Goal: Information Seeking & Learning: Learn about a topic

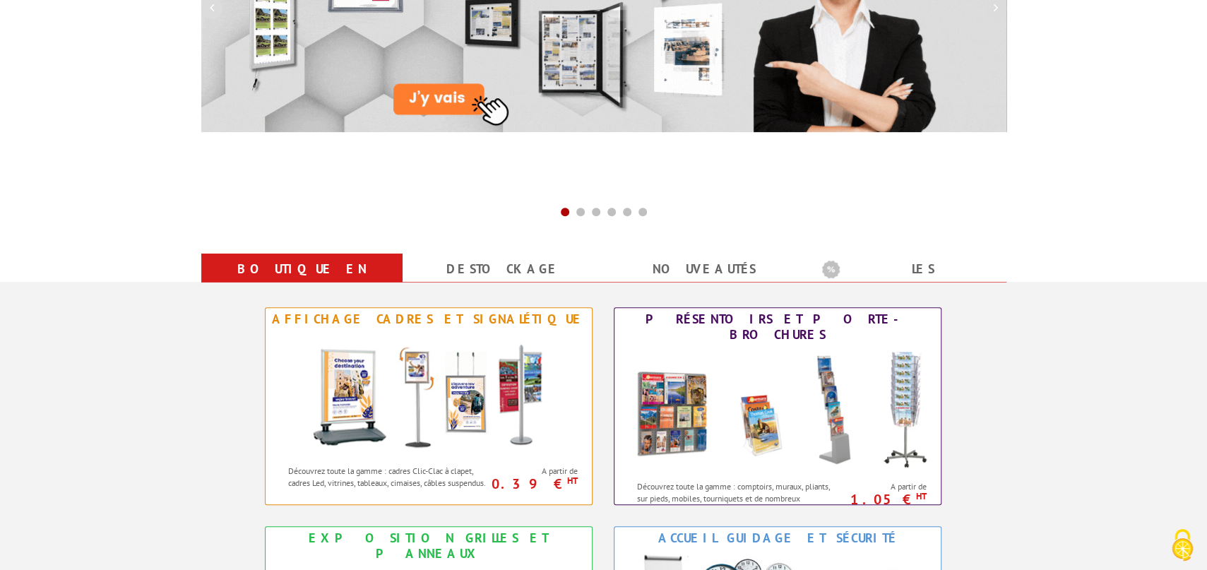
scroll to position [466, 0]
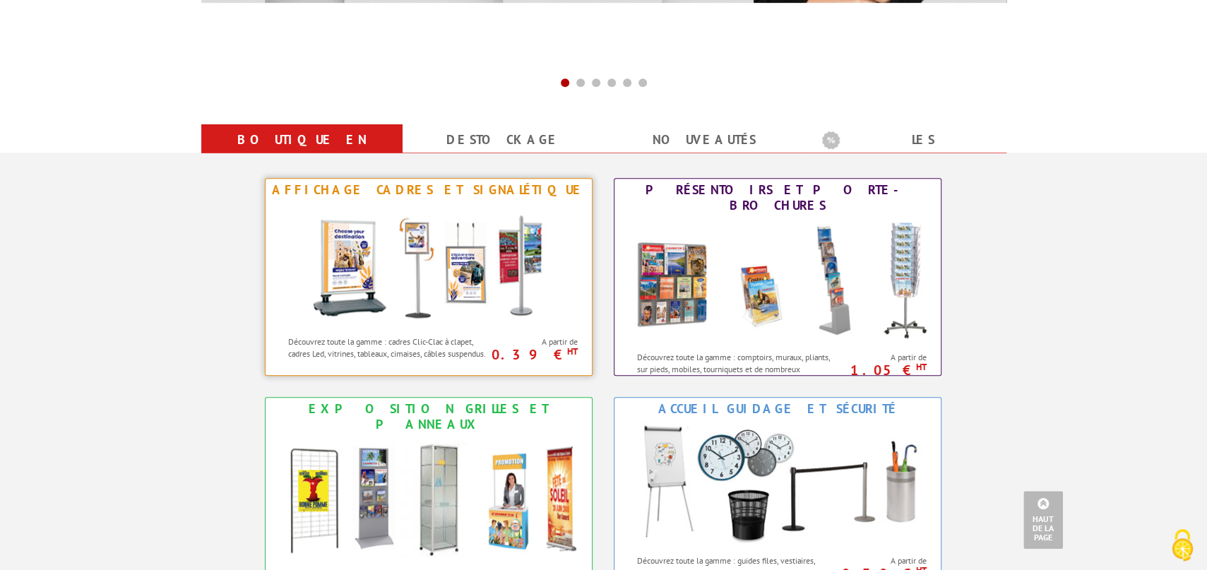
click at [447, 266] on img at bounding box center [428, 264] width 261 height 127
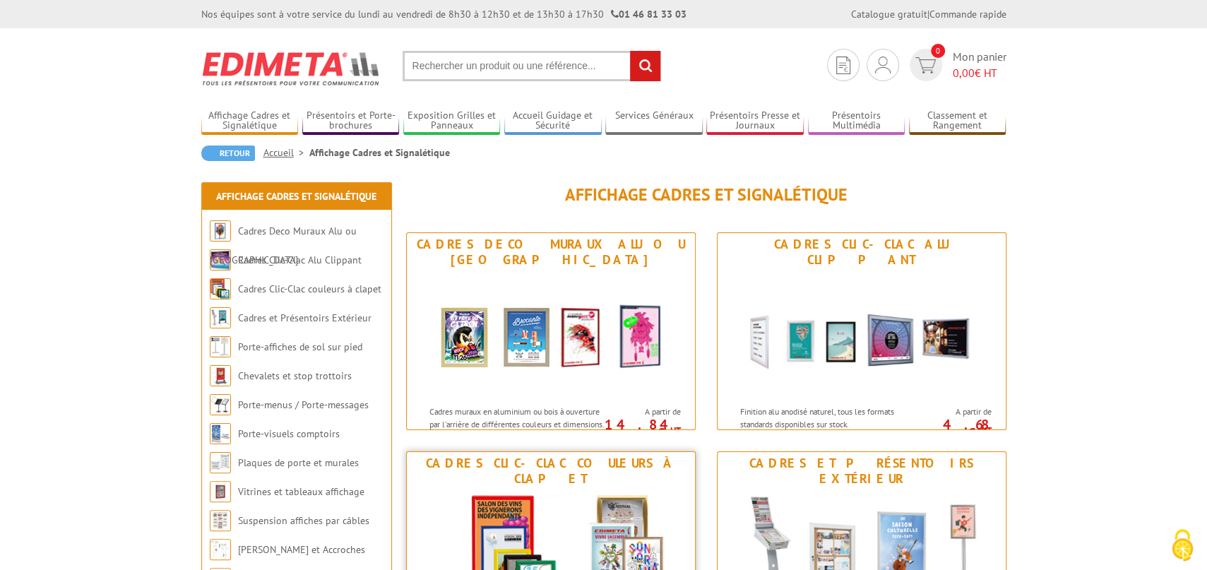
click at [570, 508] on img at bounding box center [550, 553] width 261 height 127
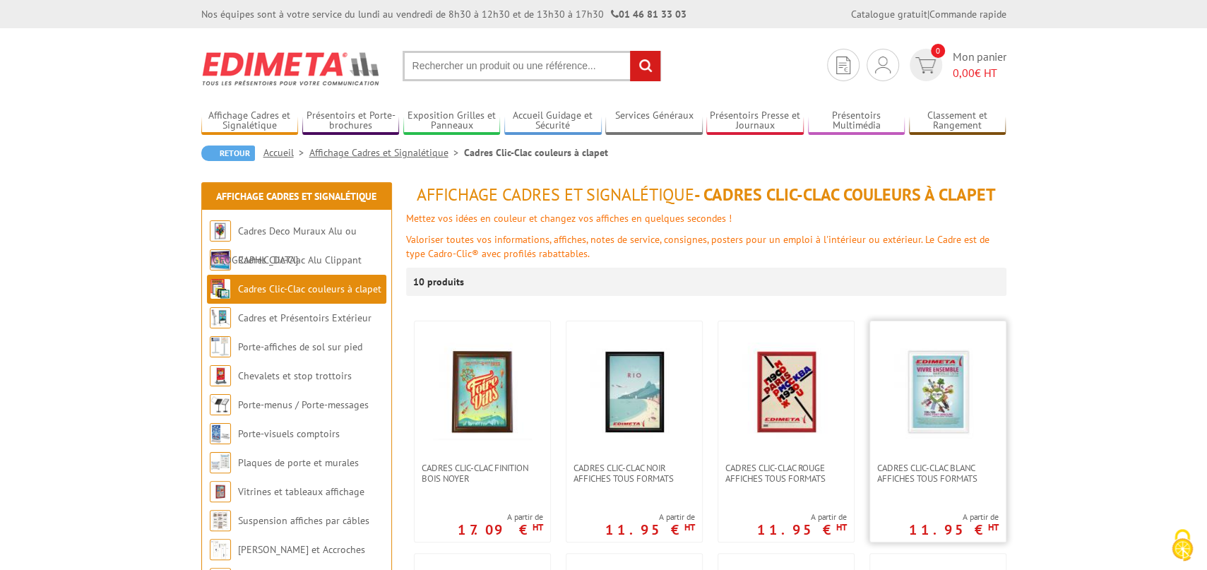
click at [930, 385] on img at bounding box center [937, 391] width 99 height 99
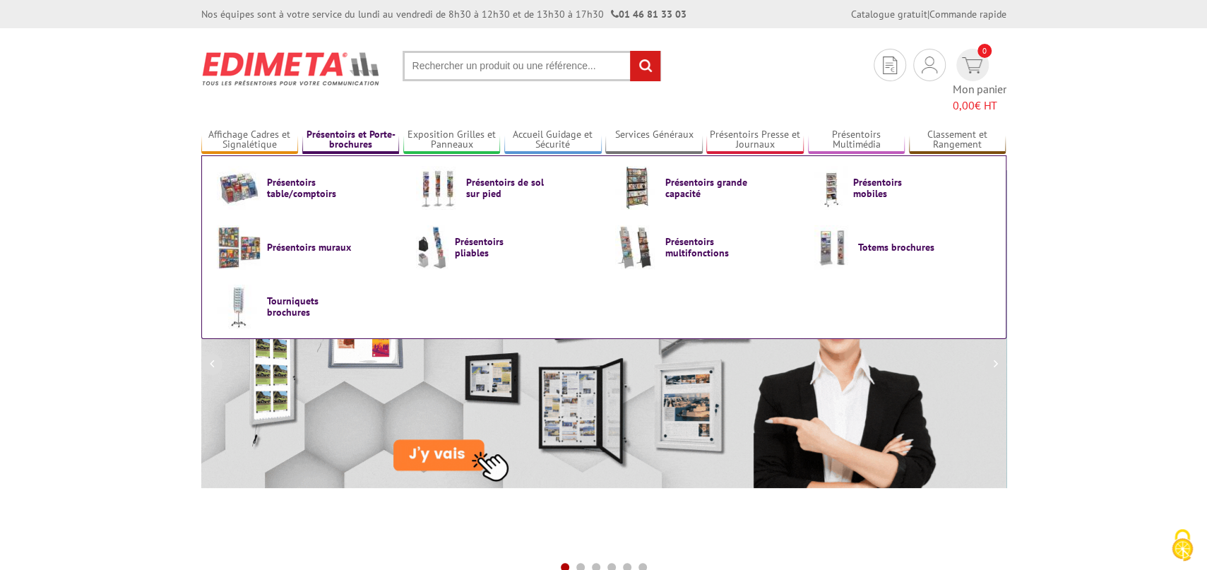
click at [350, 129] on link "Présentoirs et Porte-brochures" at bounding box center [350, 140] width 97 height 23
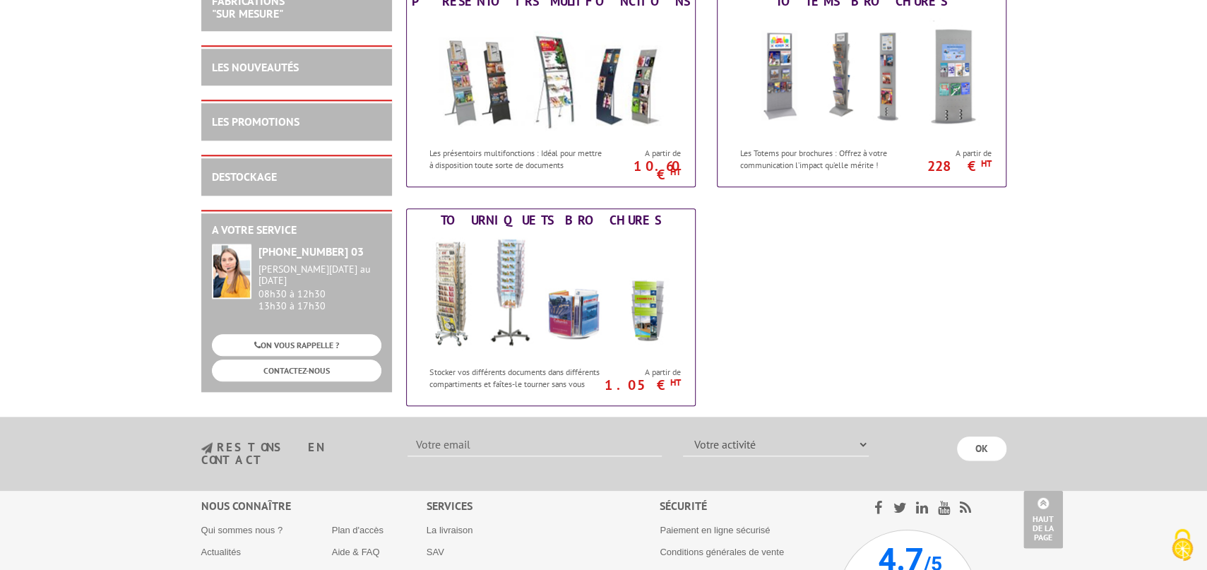
scroll to position [752, 0]
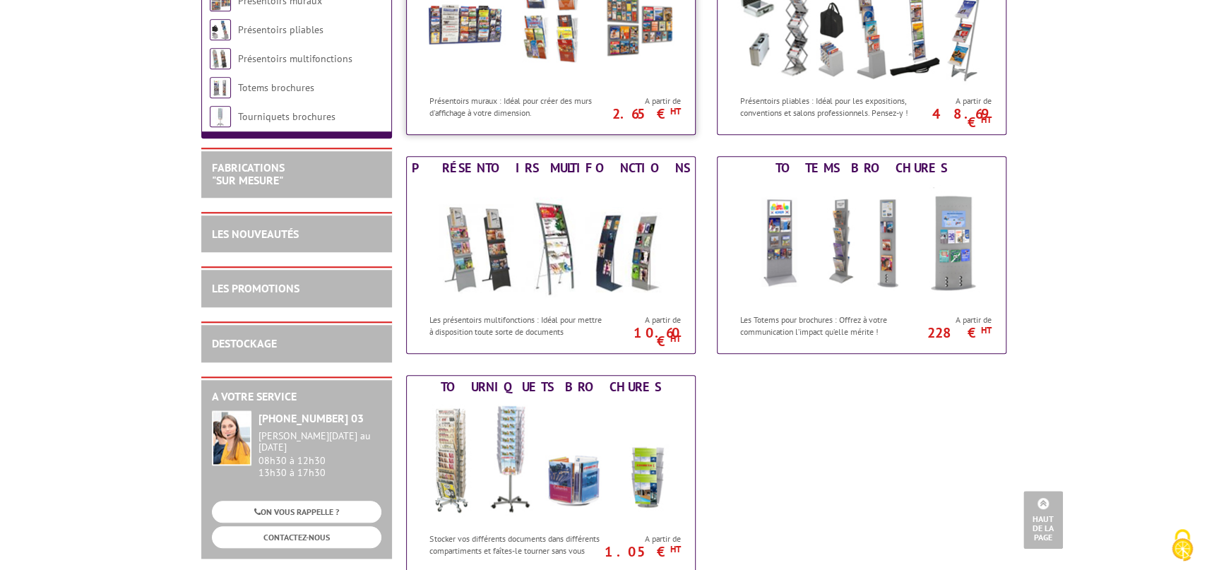
click at [538, 42] on img at bounding box center [550, 23] width 261 height 127
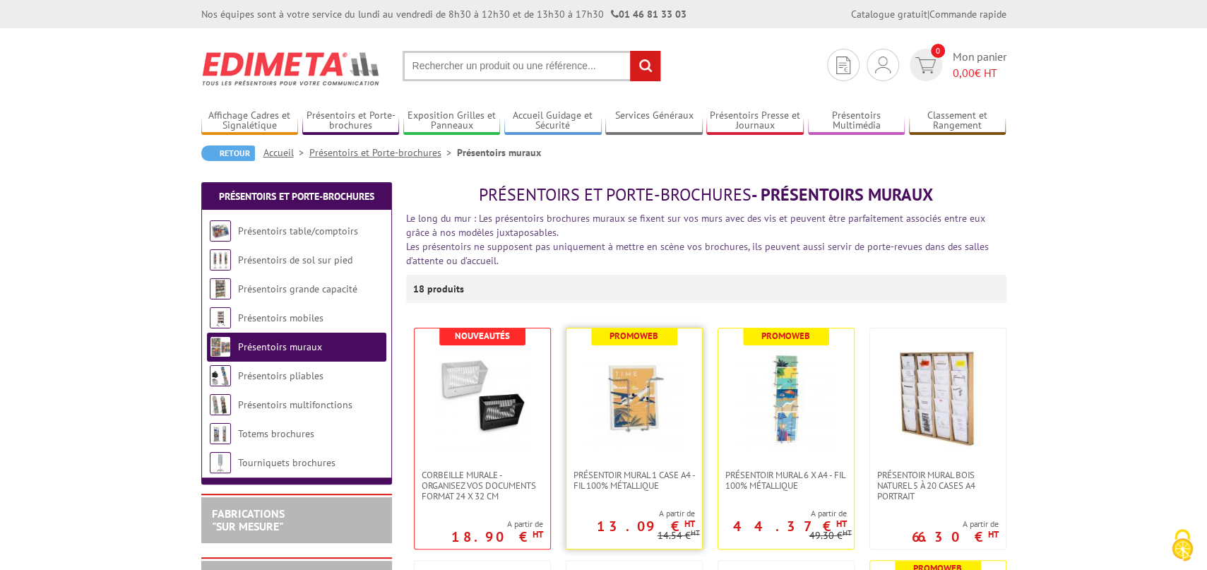
click at [621, 398] on img at bounding box center [634, 399] width 99 height 99
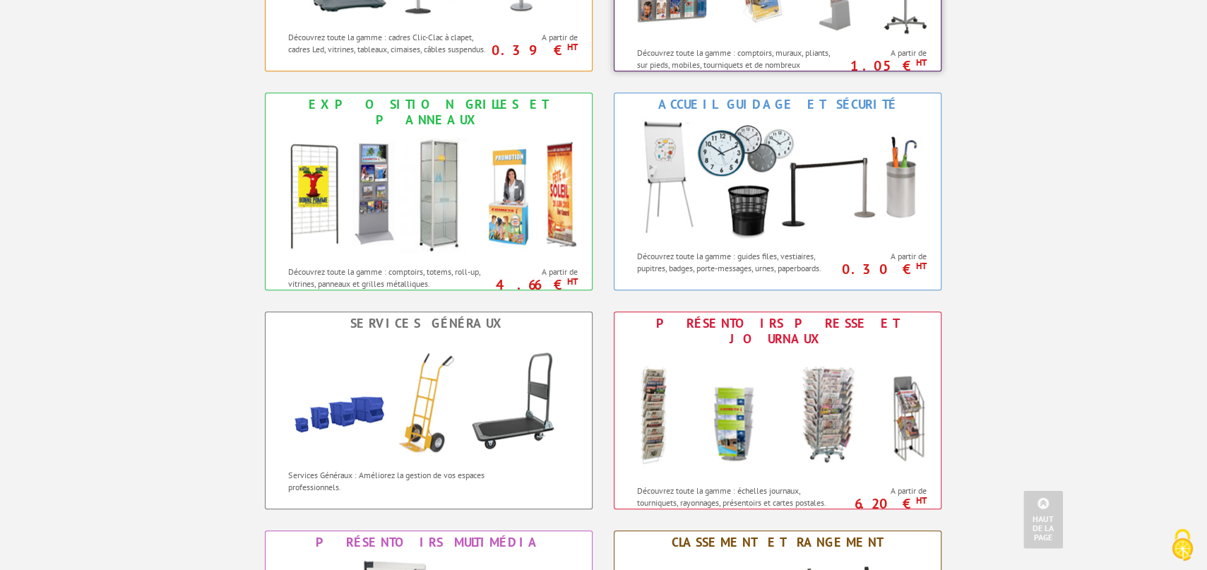
scroll to position [777, 0]
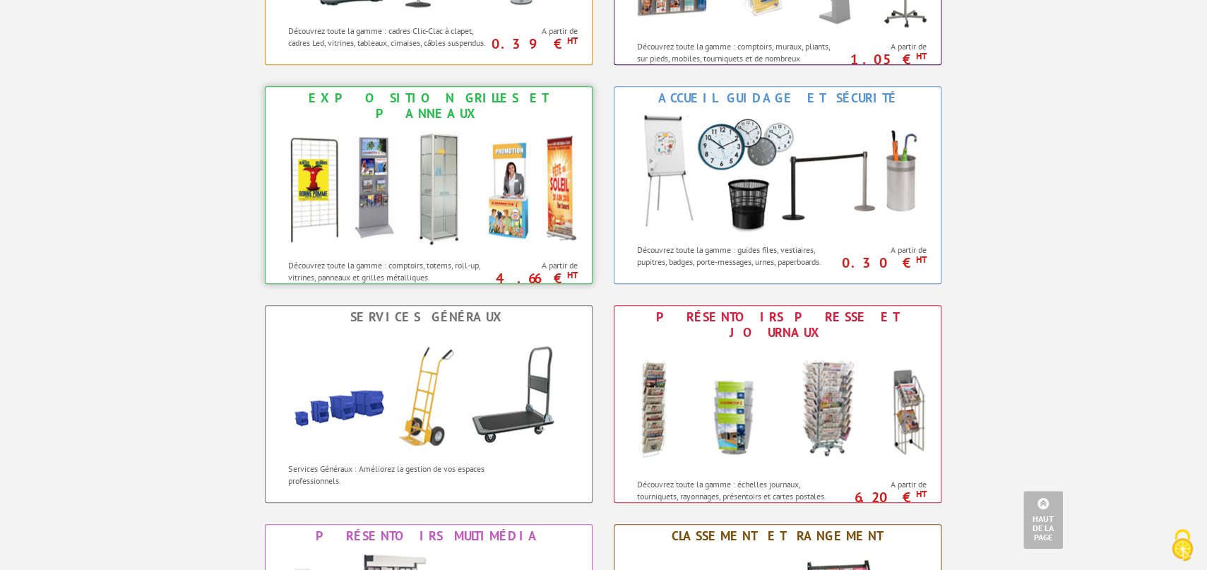
click at [455, 198] on img at bounding box center [428, 188] width 311 height 127
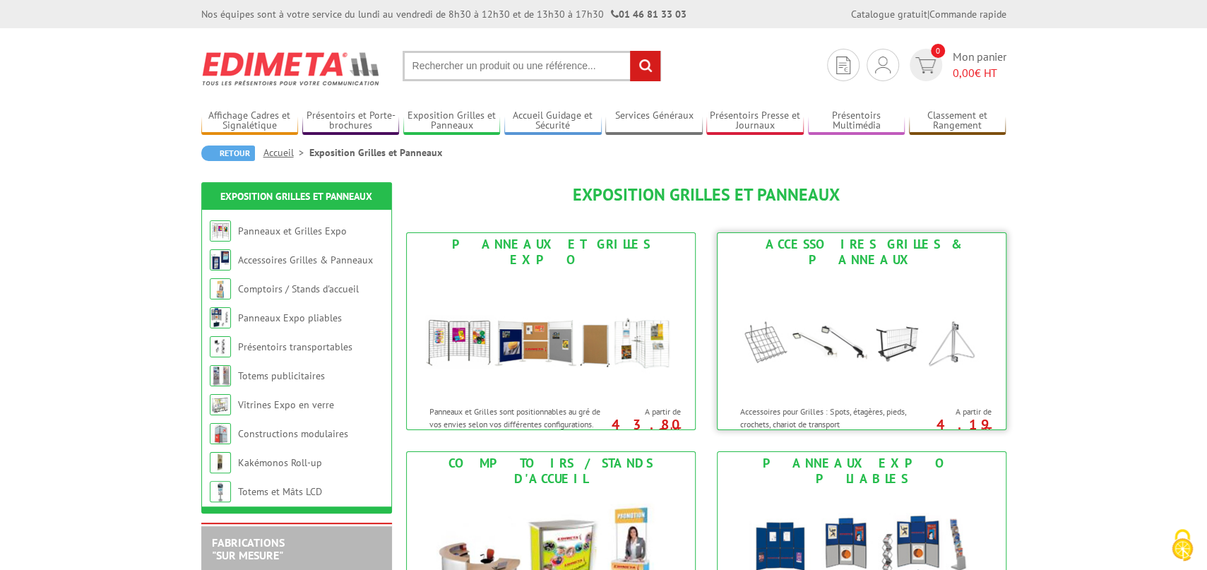
click at [886, 322] on img at bounding box center [861, 334] width 261 height 127
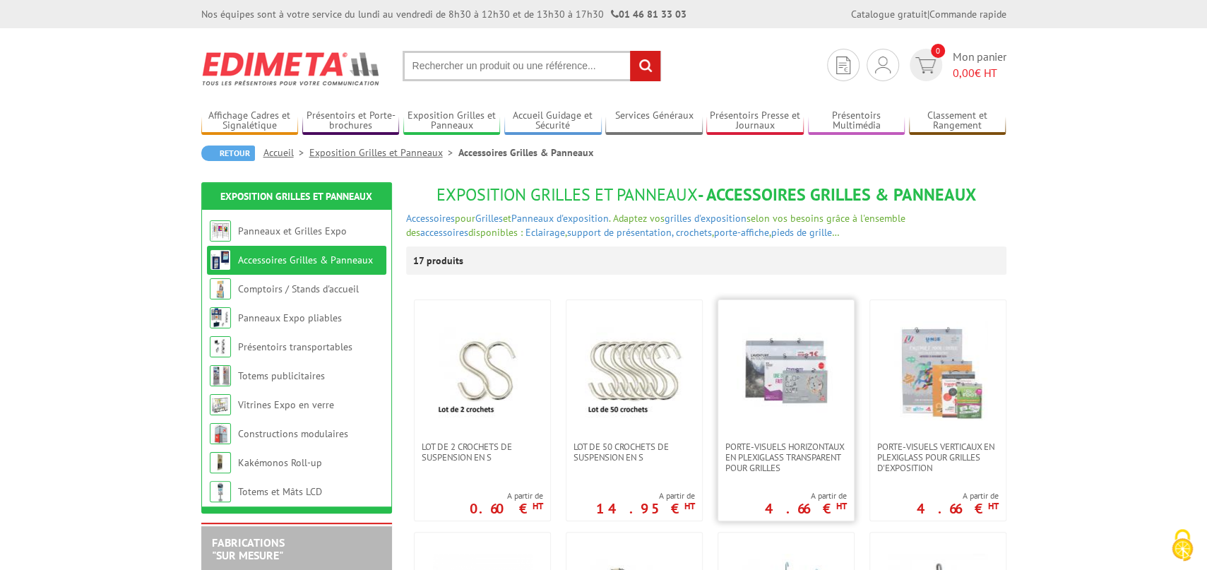
scroll to position [233, 0]
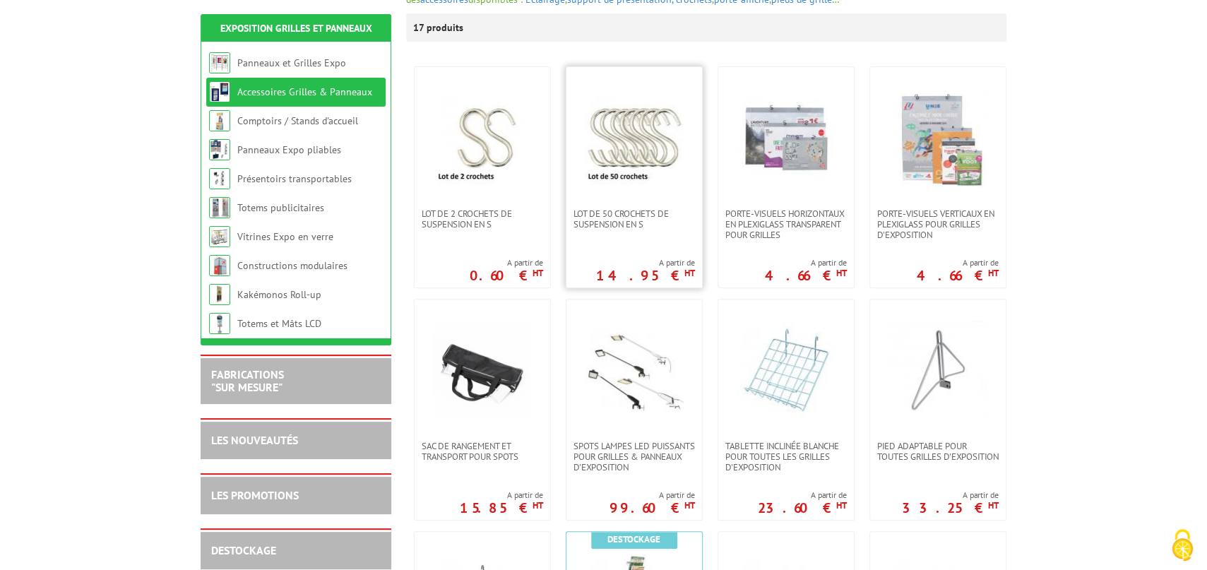
click at [626, 175] on img at bounding box center [634, 137] width 99 height 99
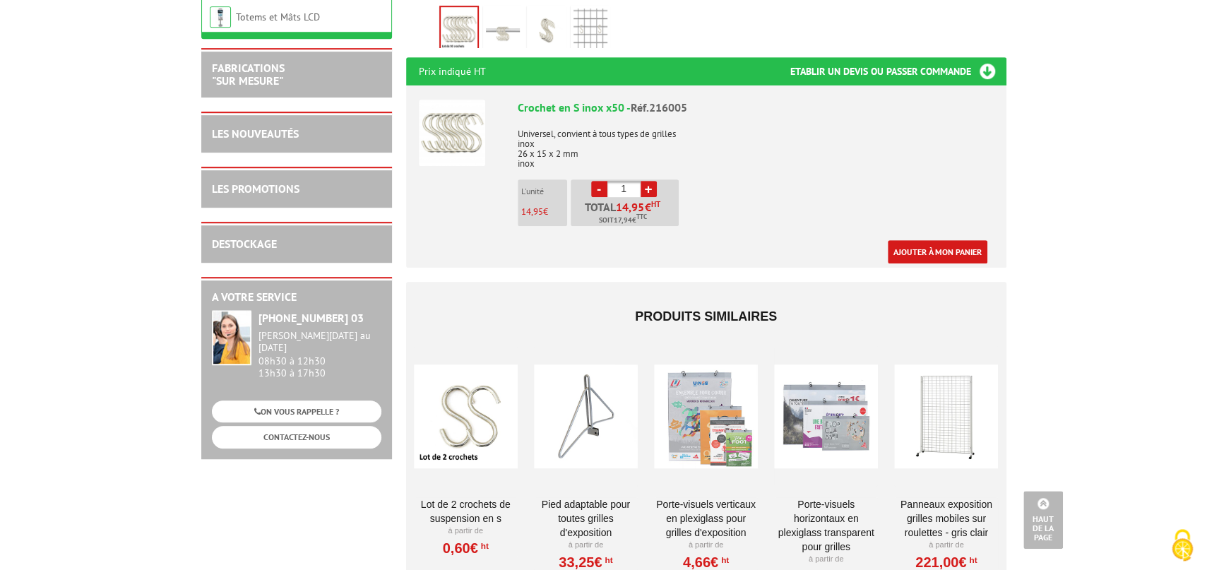
scroll to position [544, 0]
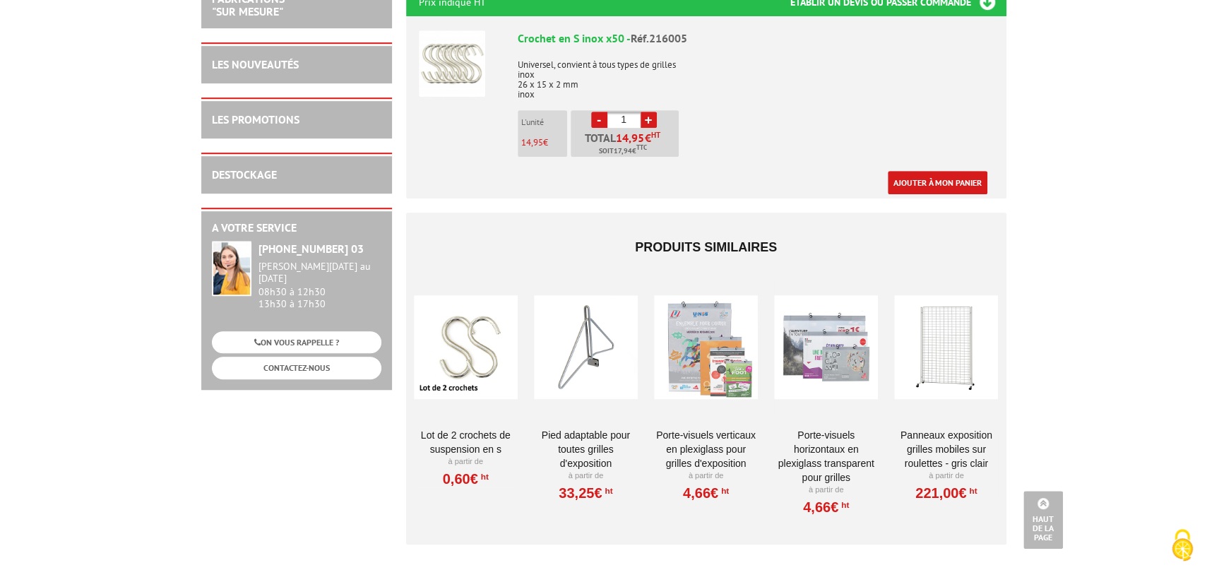
click at [595, 354] on div at bounding box center [586, 346] width 104 height 141
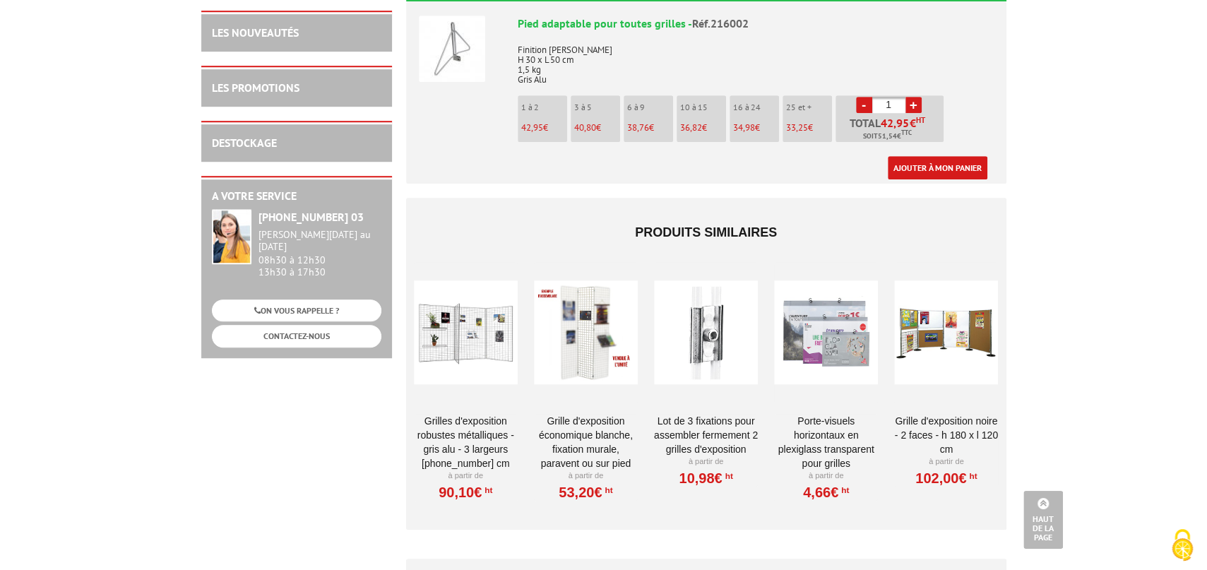
scroll to position [621, 0]
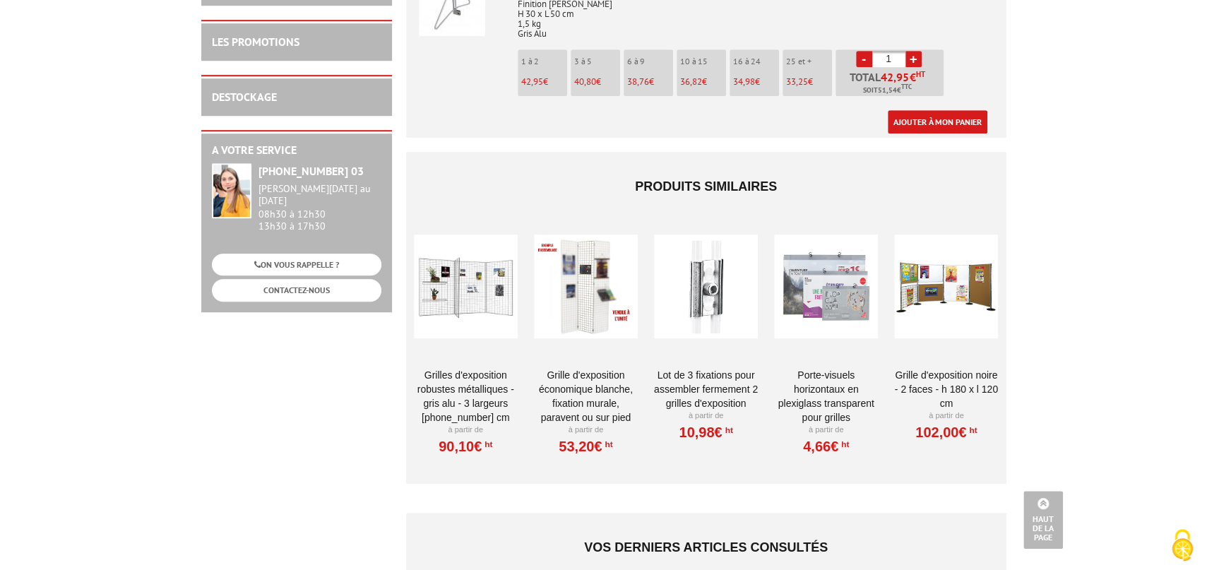
click at [835, 276] on div at bounding box center [826, 286] width 104 height 141
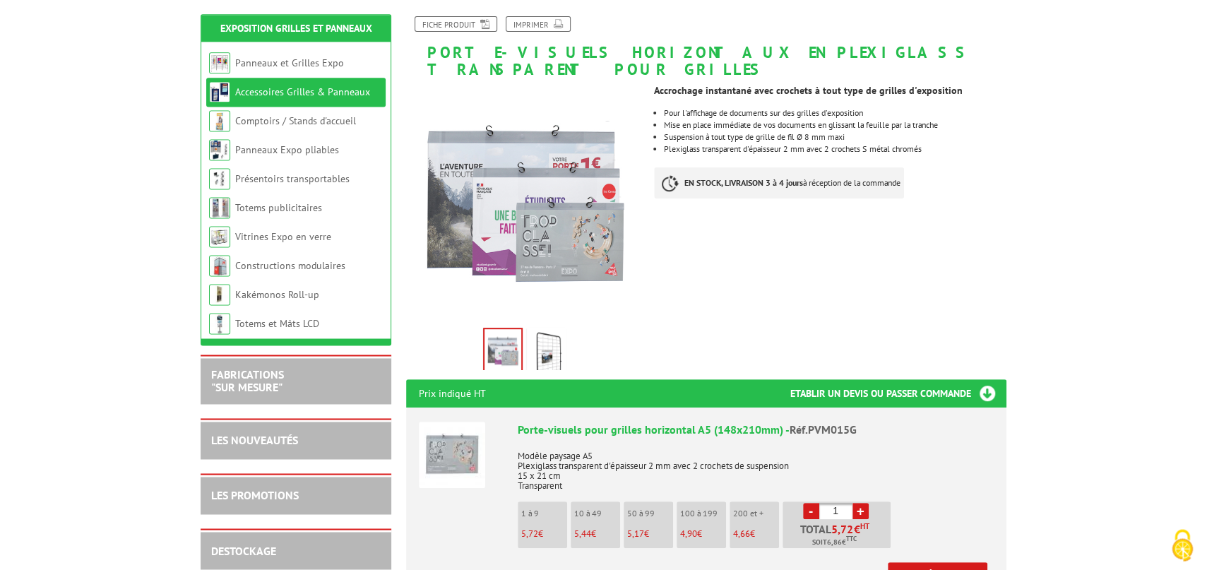
scroll to position [311, 0]
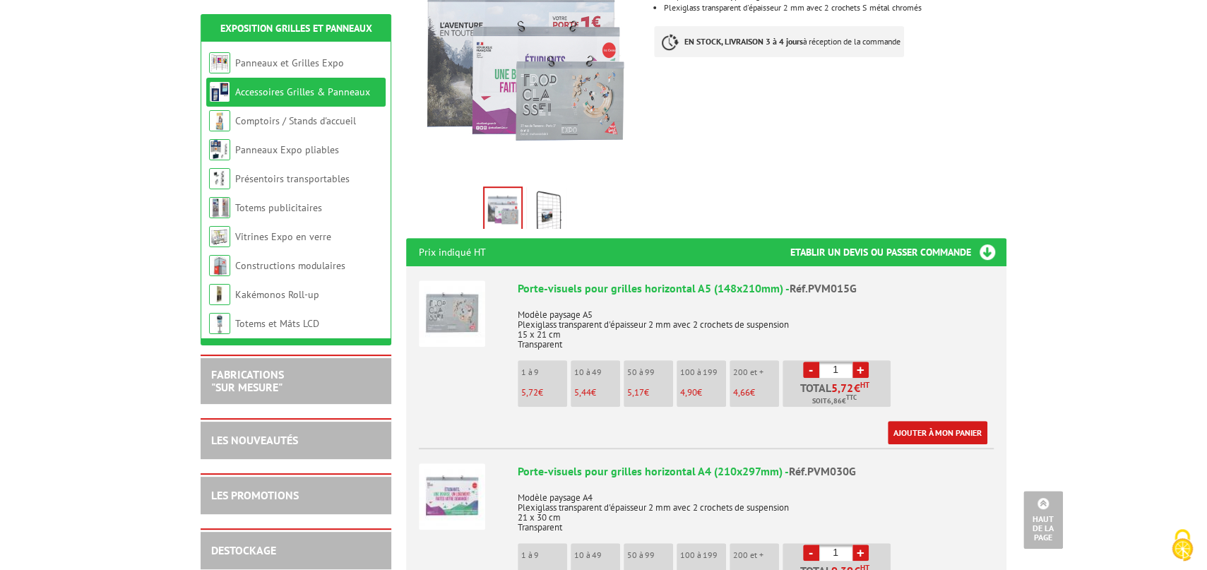
click at [463, 294] on img at bounding box center [452, 313] width 66 height 66
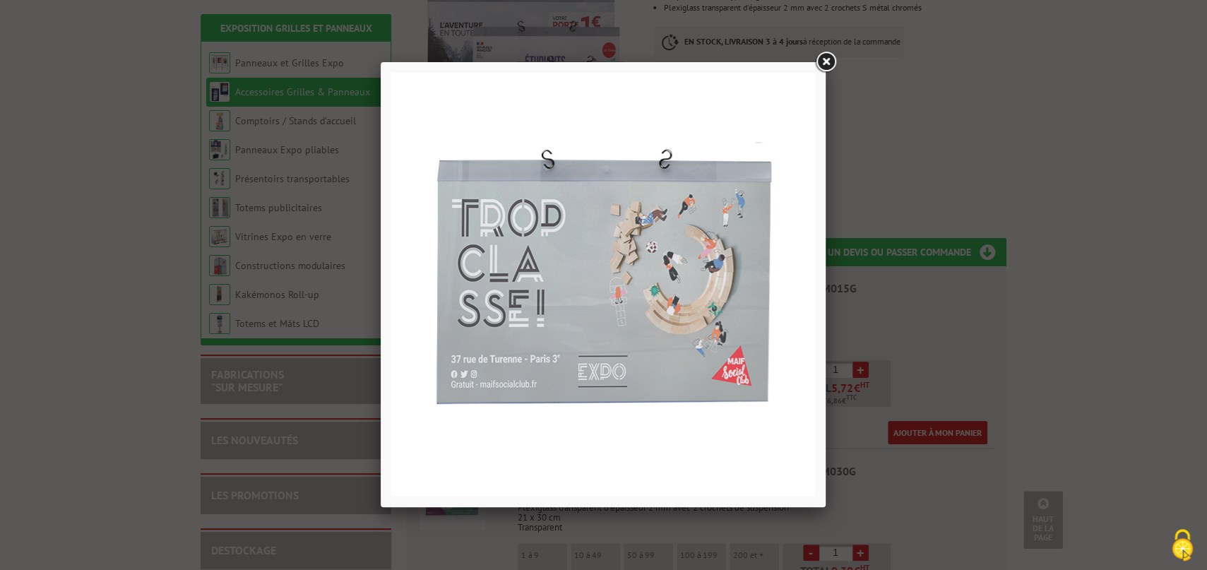
click at [825, 59] on link at bounding box center [825, 61] width 25 height 25
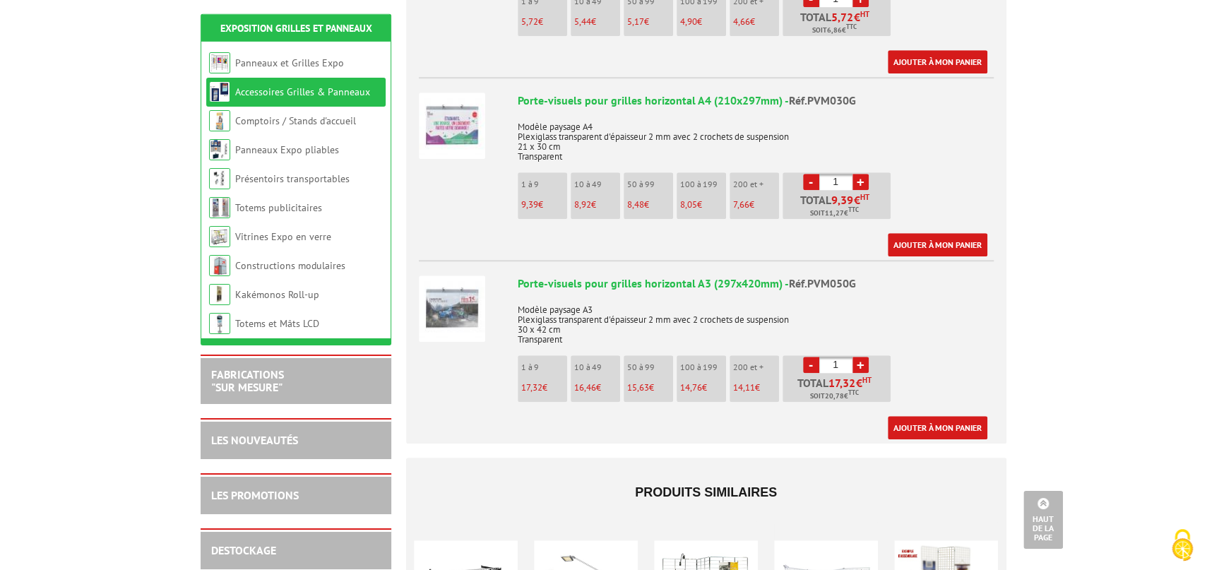
scroll to position [699, 0]
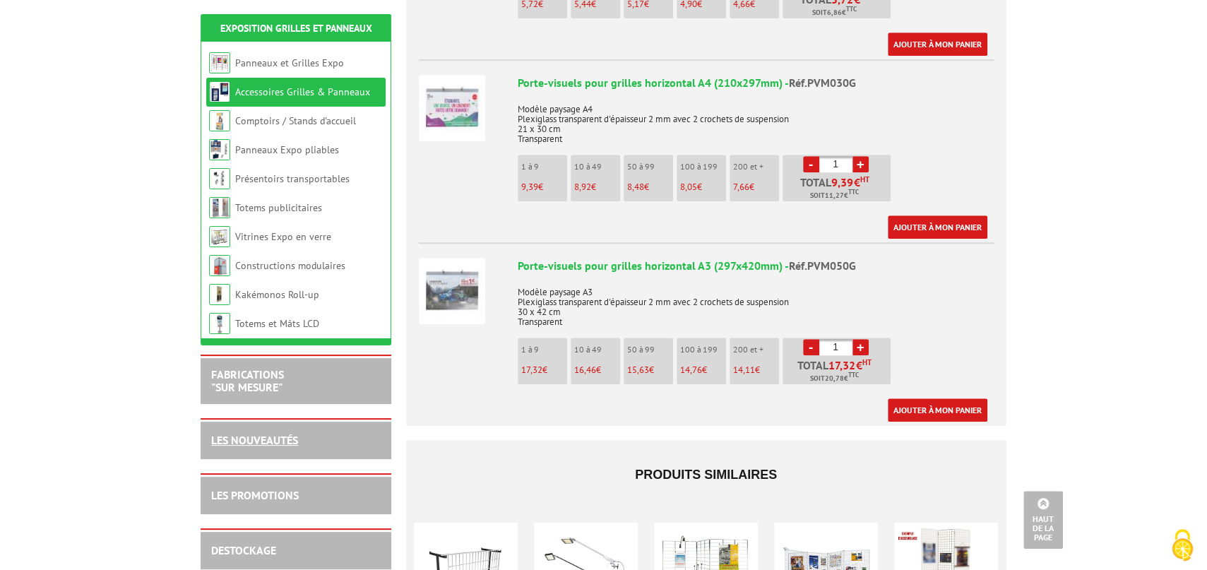
click at [275, 437] on link "LES NOUVEAUTÉS" at bounding box center [254, 440] width 87 height 14
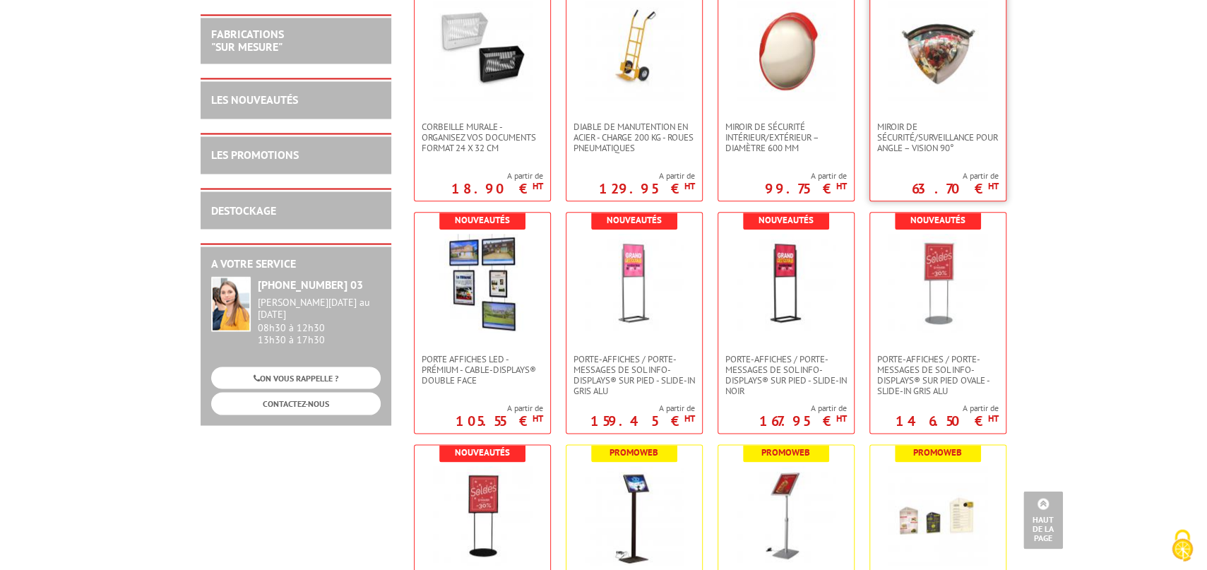
scroll to position [1010, 0]
